Goal: Task Accomplishment & Management: Manage account settings

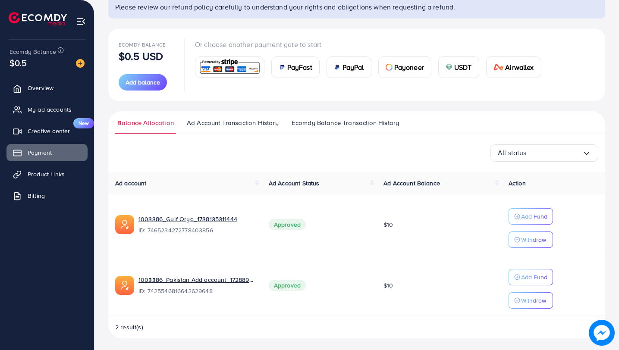
scroll to position [76, 0]
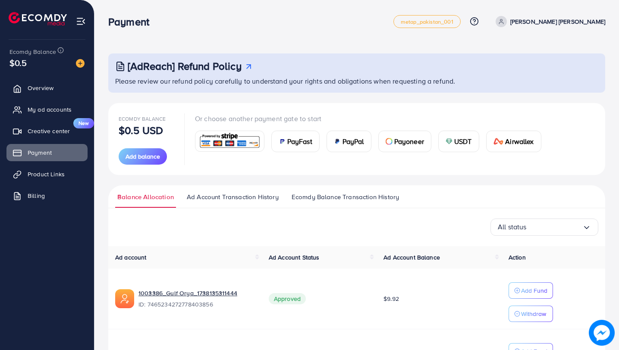
scroll to position [76, 0]
